Goal: Information Seeking & Learning: Learn about a topic

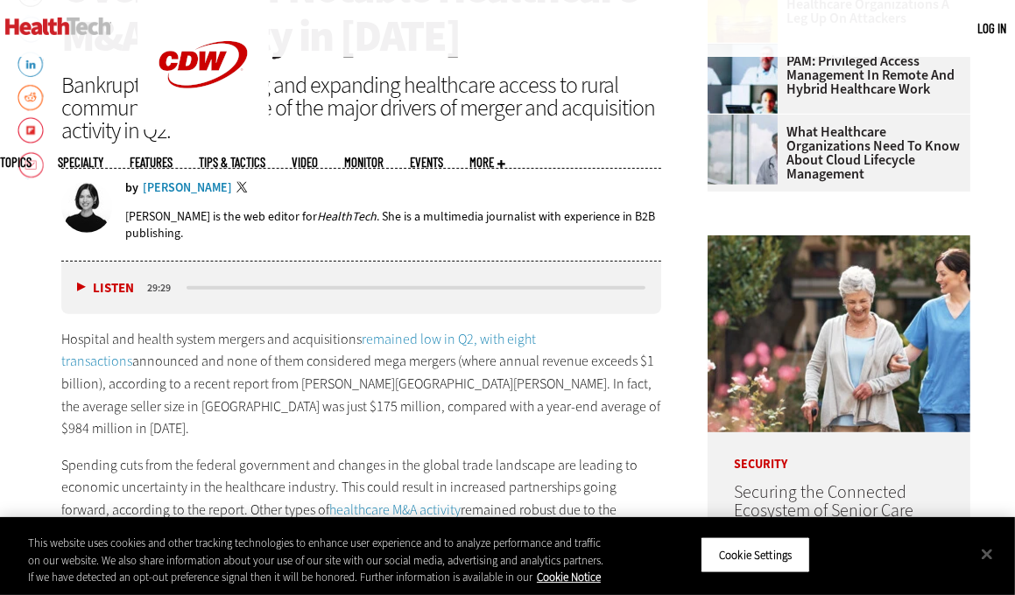
scroll to position [700, 0]
